Goal: Task Accomplishment & Management: Use online tool/utility

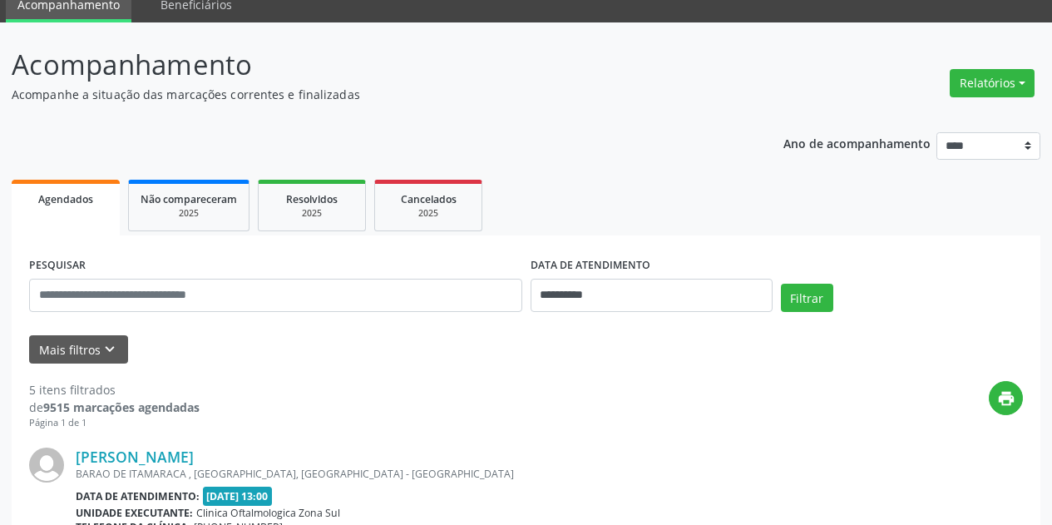
scroll to position [250, 0]
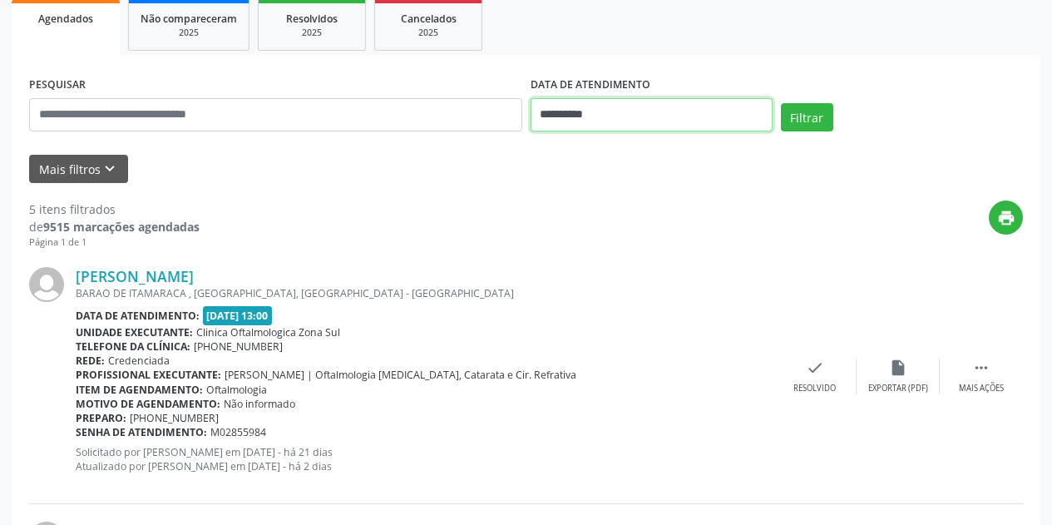
click at [654, 116] on input "**********" at bounding box center [652, 114] width 242 height 33
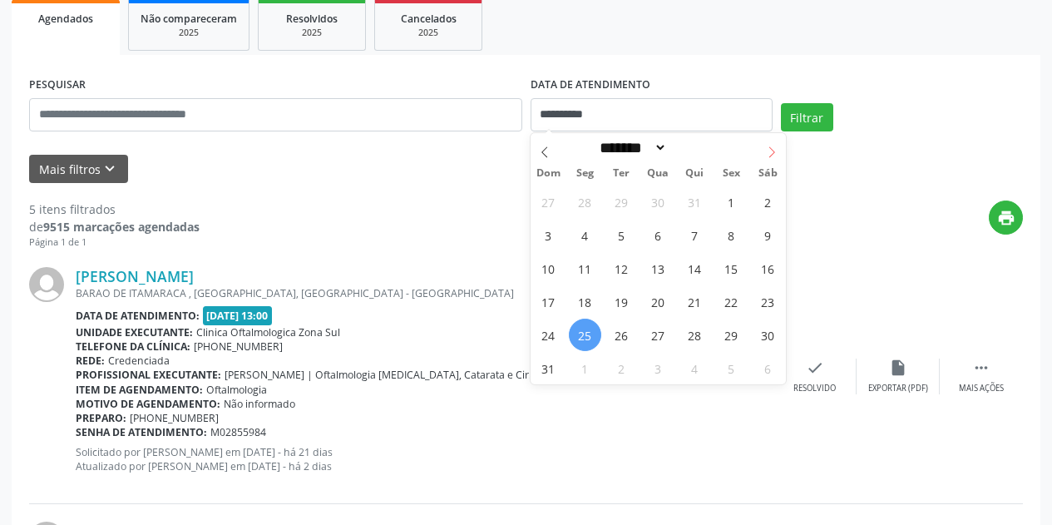
click at [772, 151] on icon at bounding box center [772, 152] width 12 height 12
select select "*"
click at [582, 199] on span "1" at bounding box center [585, 201] width 32 height 32
type input "**********"
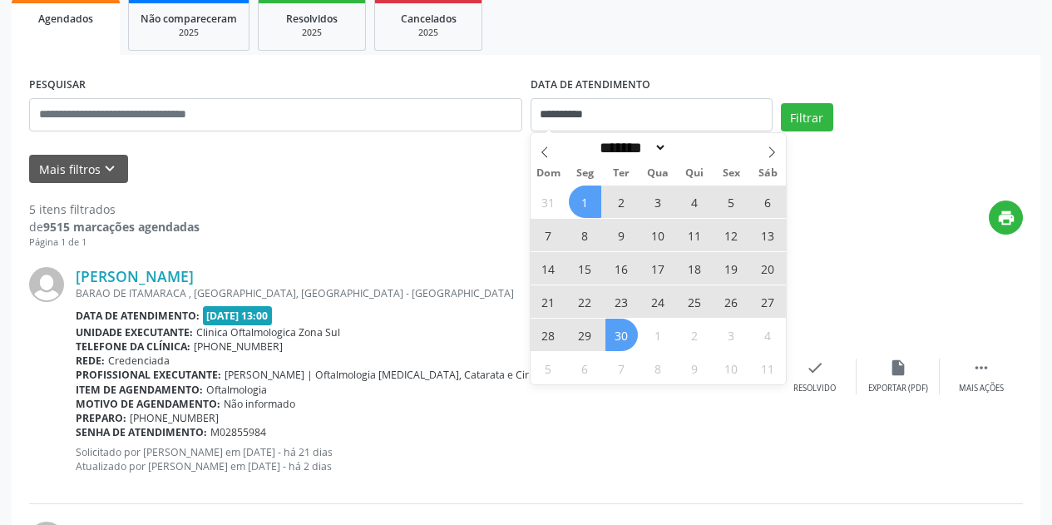
click at [629, 334] on span "30" at bounding box center [622, 335] width 32 height 32
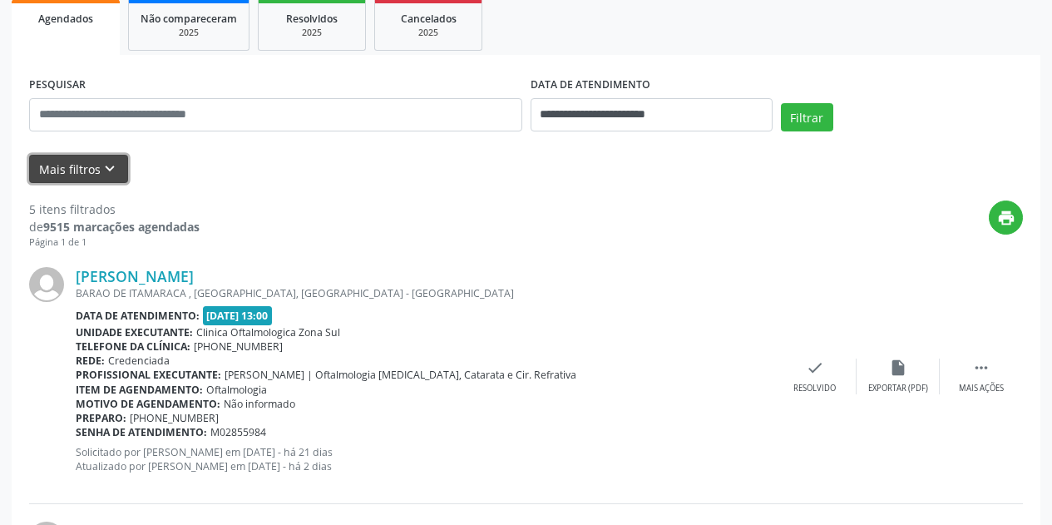
click at [122, 173] on button "Mais filtros keyboard_arrow_down" at bounding box center [78, 169] width 99 height 29
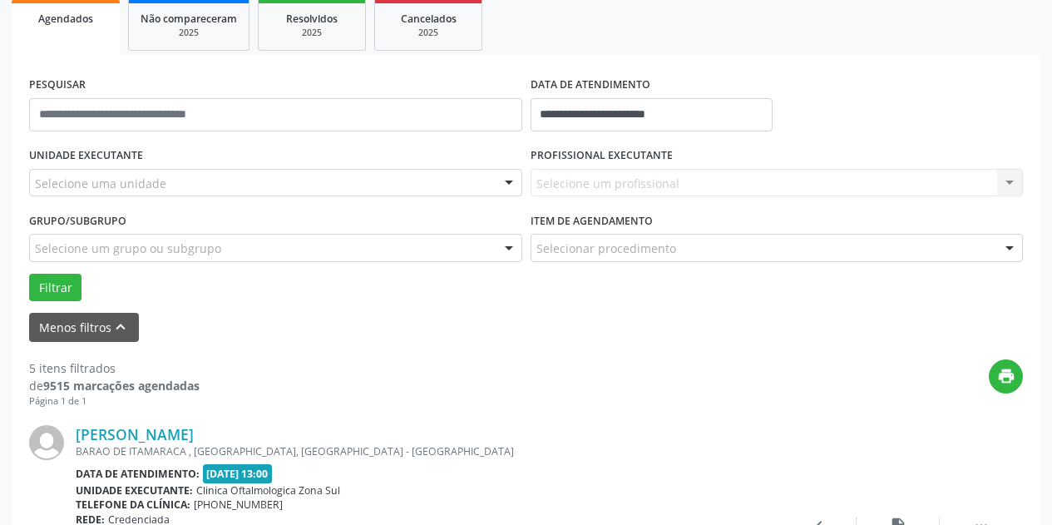
click at [196, 182] on div "Selecione uma unidade" at bounding box center [275, 183] width 493 height 28
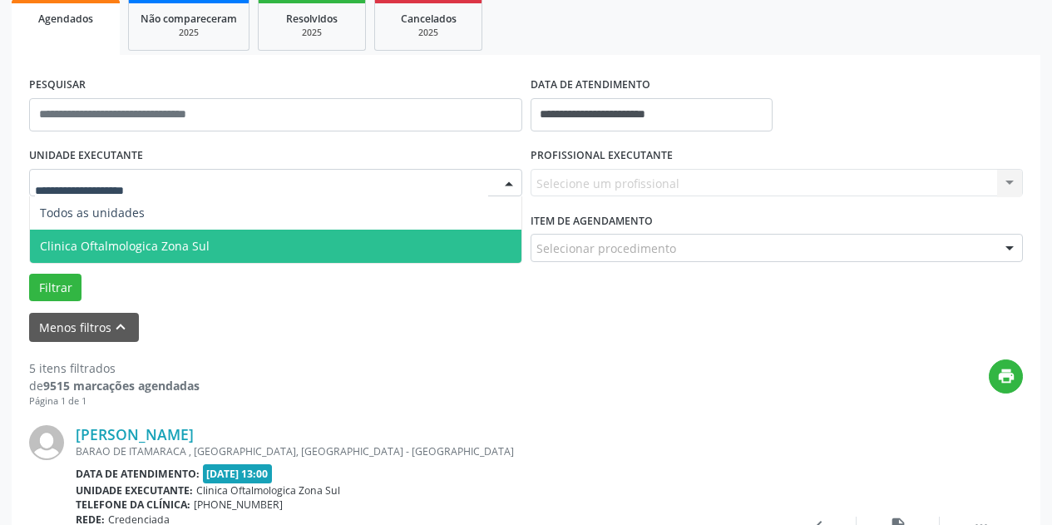
click at [210, 240] on span "Clinica Oftalmologica Zona Sul" at bounding box center [276, 246] width 492 height 33
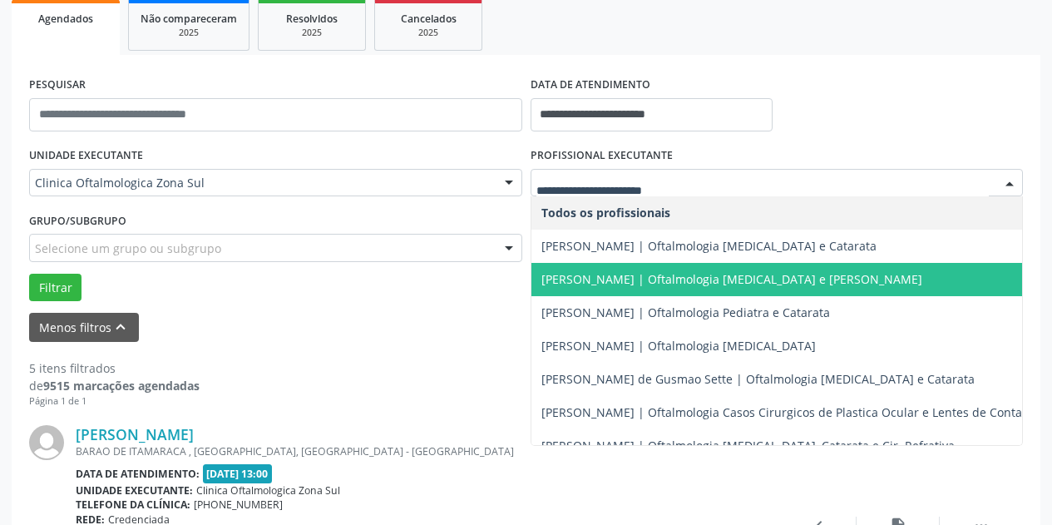
click at [590, 280] on span "[PERSON_NAME] | Oftalmologia [MEDICAL_DATA] e [PERSON_NAME]" at bounding box center [731, 279] width 381 height 16
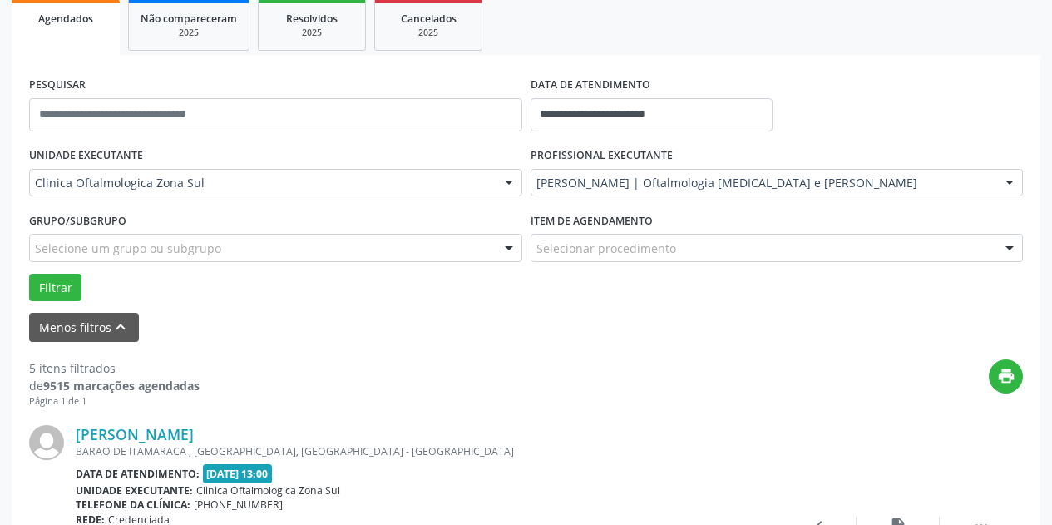
click at [386, 250] on div "Selecione um grupo ou subgrupo" at bounding box center [275, 248] width 493 height 28
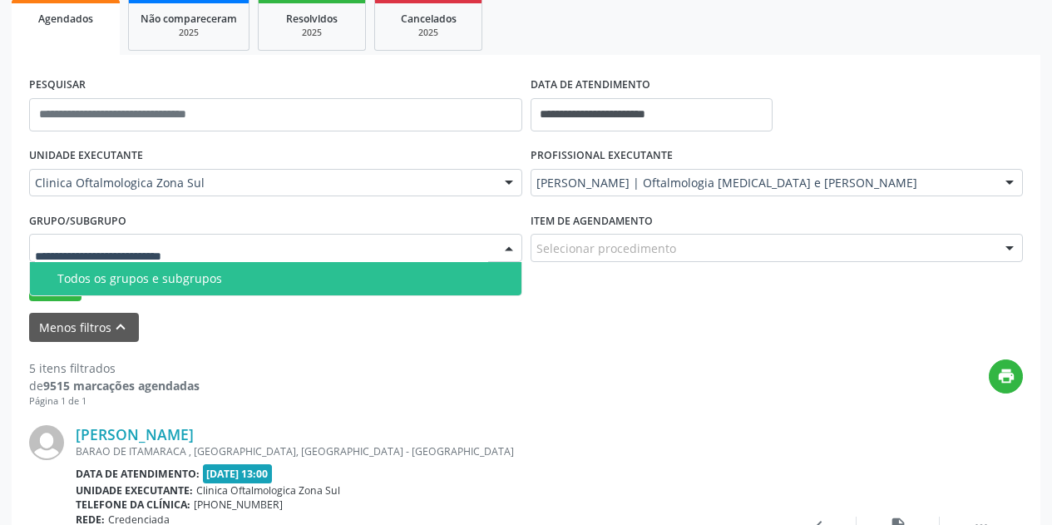
click at [358, 283] on div "Todos os grupos e subgrupos" at bounding box center [284, 278] width 454 height 13
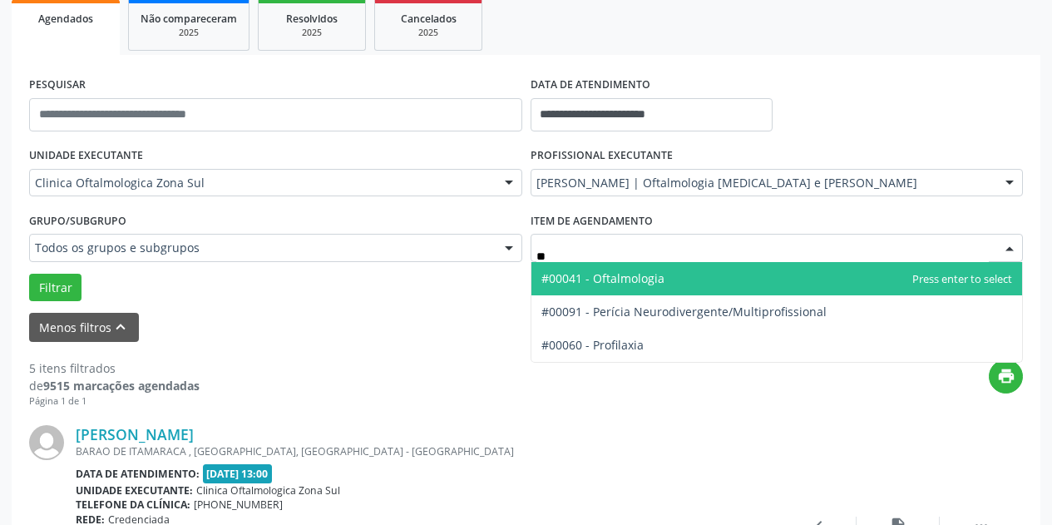
type input "***"
click at [566, 288] on span "#00041 - Oftalmologia" at bounding box center [777, 278] width 492 height 33
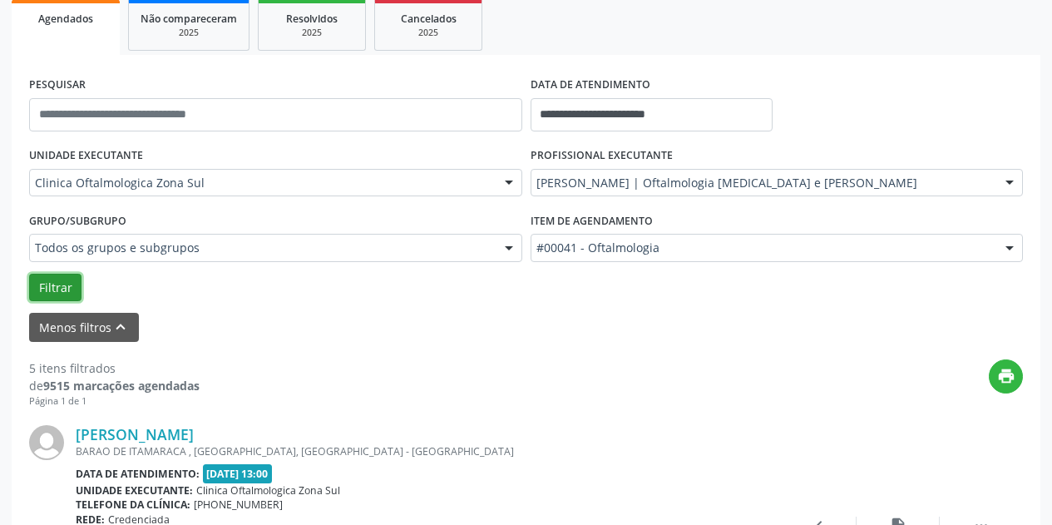
click at [57, 287] on button "Filtrar" at bounding box center [55, 288] width 52 height 28
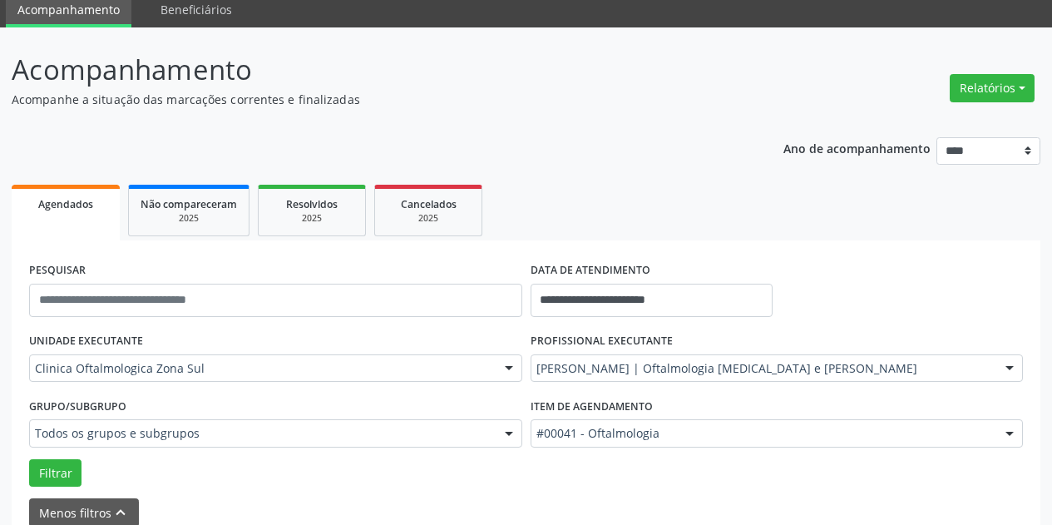
scroll to position [166, 0]
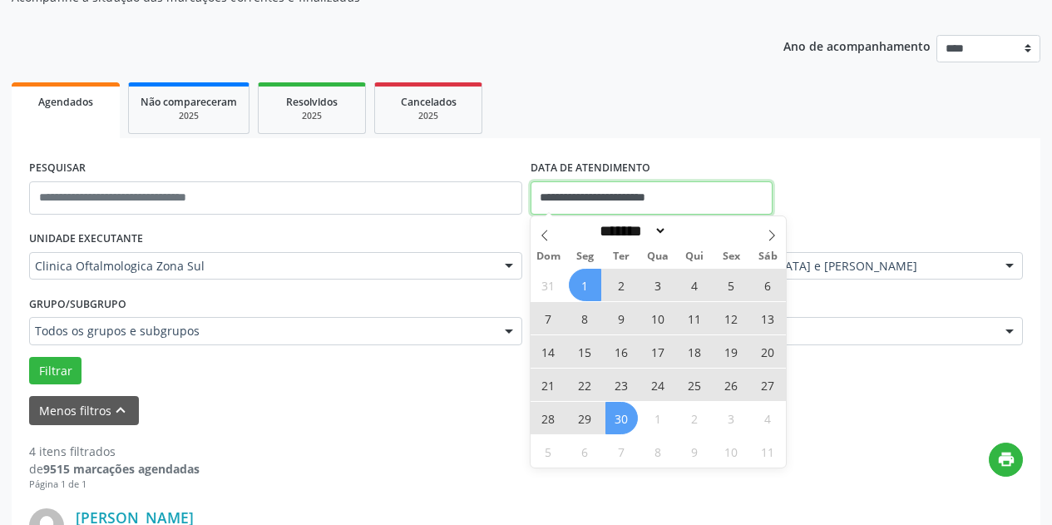
click at [732, 197] on input "**********" at bounding box center [652, 197] width 242 height 33
click at [774, 235] on icon at bounding box center [772, 235] width 6 height 11
select select "*"
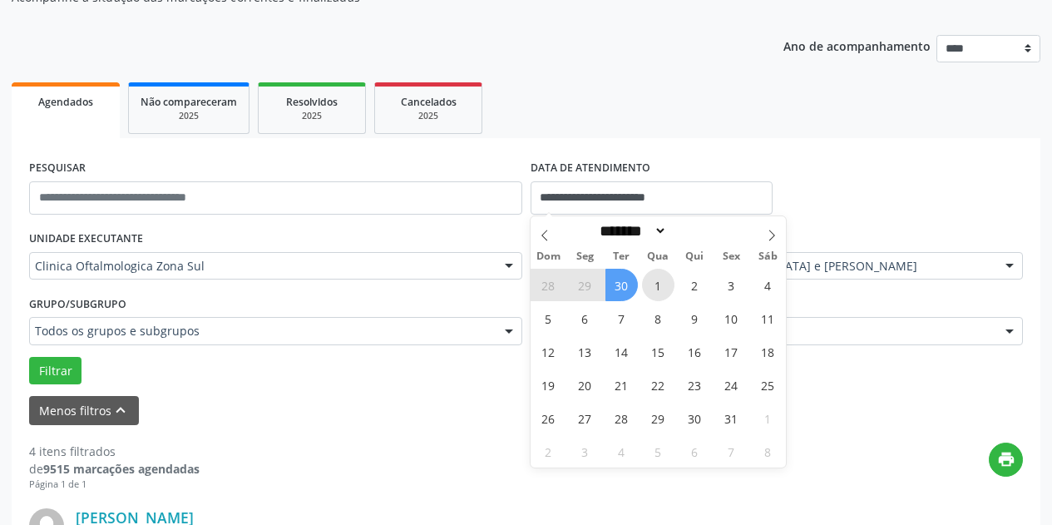
click at [655, 280] on span "1" at bounding box center [658, 285] width 32 height 32
type input "**********"
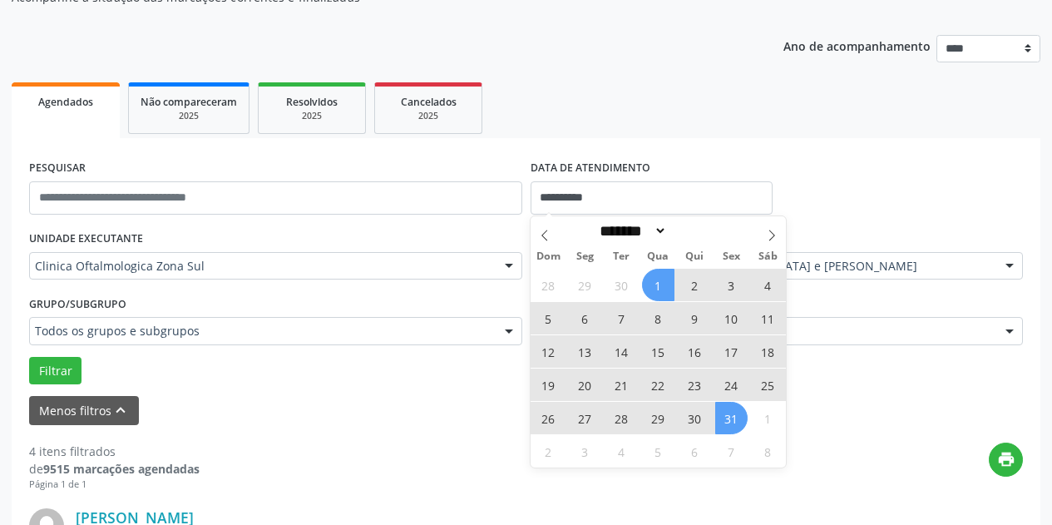
drag, startPoint x: 735, startPoint y: 418, endPoint x: 706, endPoint y: 409, distance: 30.3
click at [734, 417] on span "31" at bounding box center [731, 418] width 32 height 32
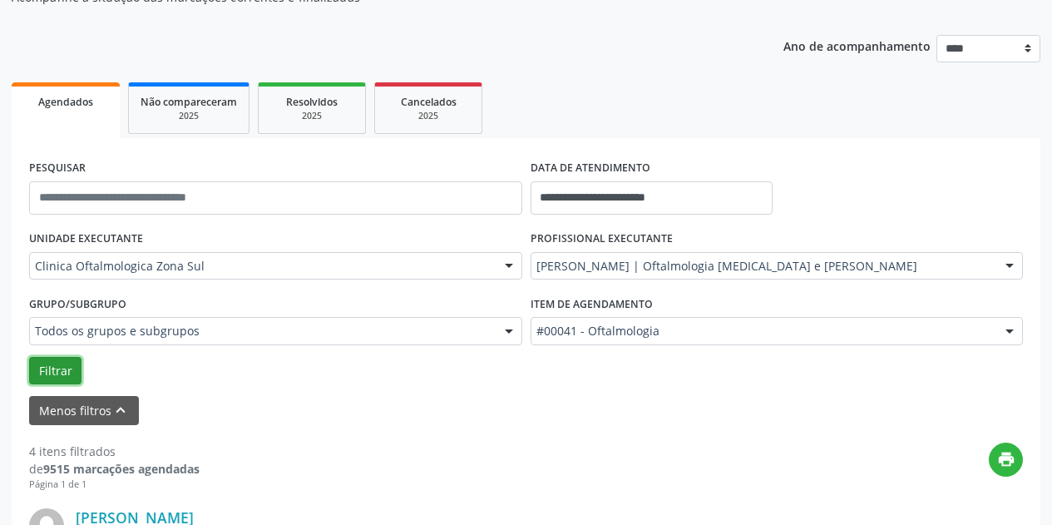
click at [65, 382] on button "Filtrar" at bounding box center [55, 371] width 52 height 28
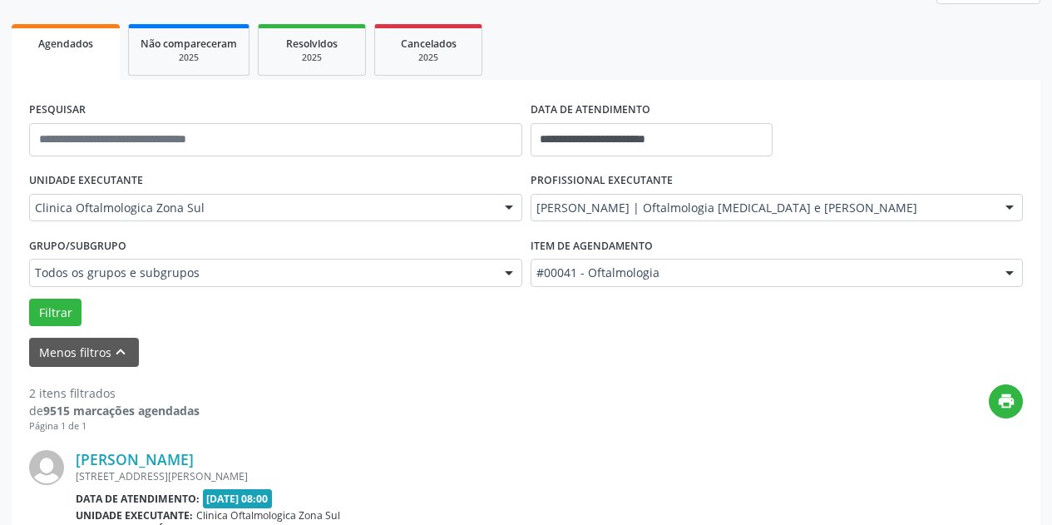
scroll to position [0, 0]
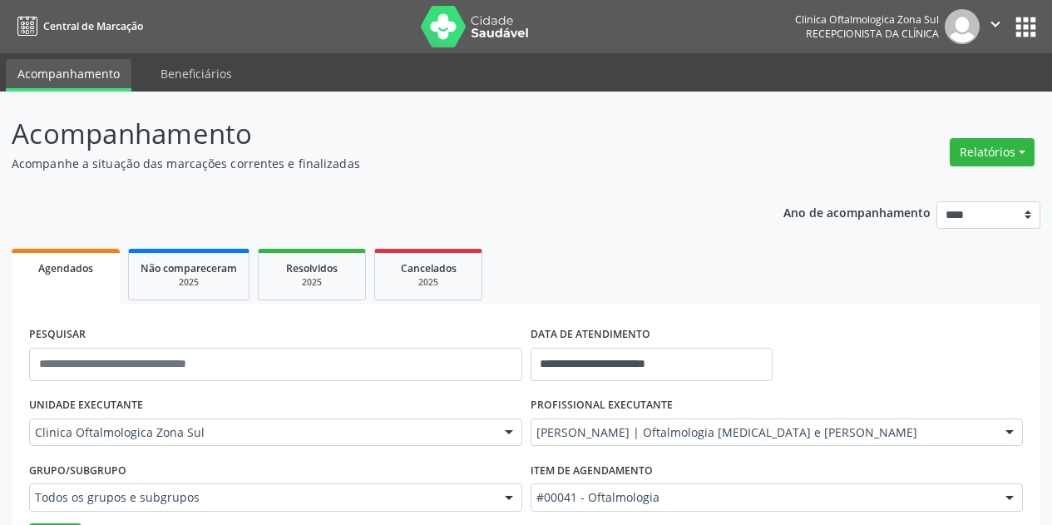
click at [996, 25] on icon "" at bounding box center [995, 24] width 18 height 18
click at [945, 103] on link "Sair" at bounding box center [953, 101] width 115 height 23
